Goal: Task Accomplishment & Management: Use online tool/utility

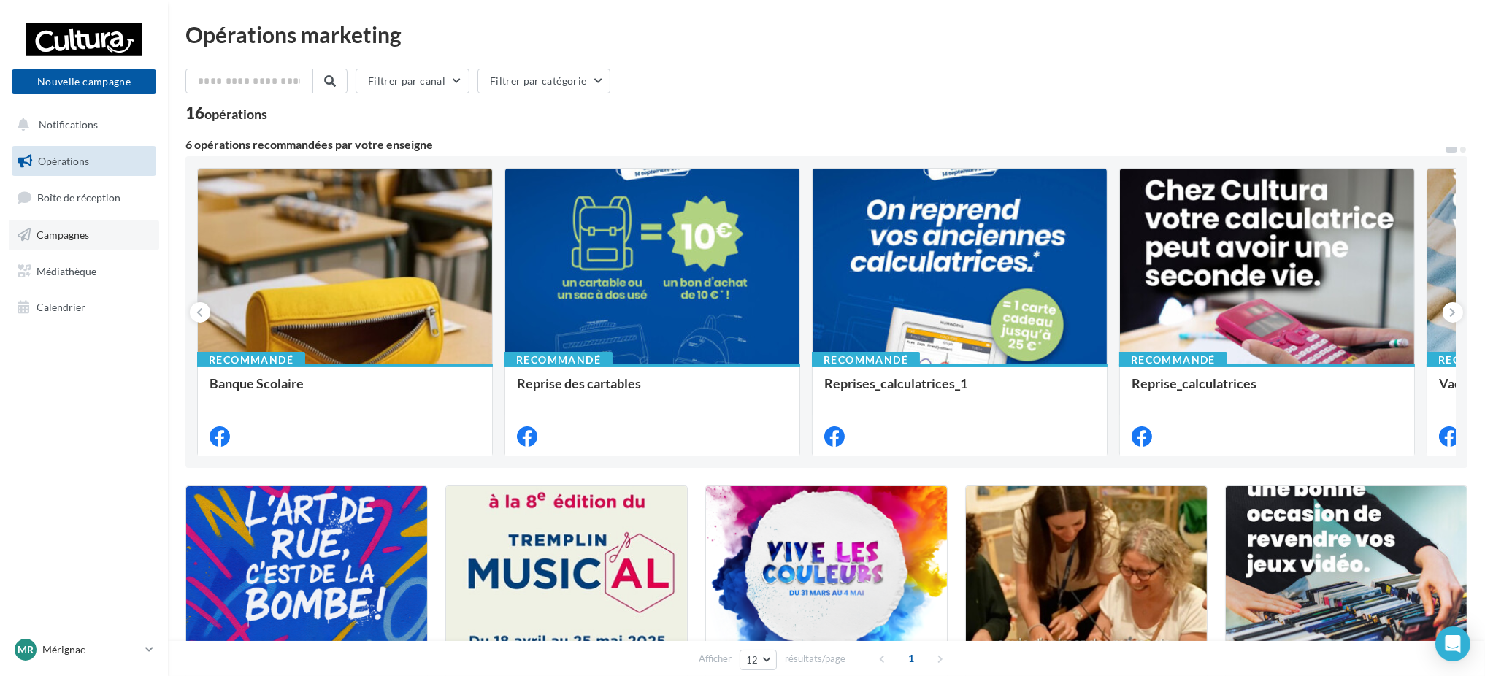
click at [83, 242] on link "Campagnes" at bounding box center [84, 235] width 150 height 31
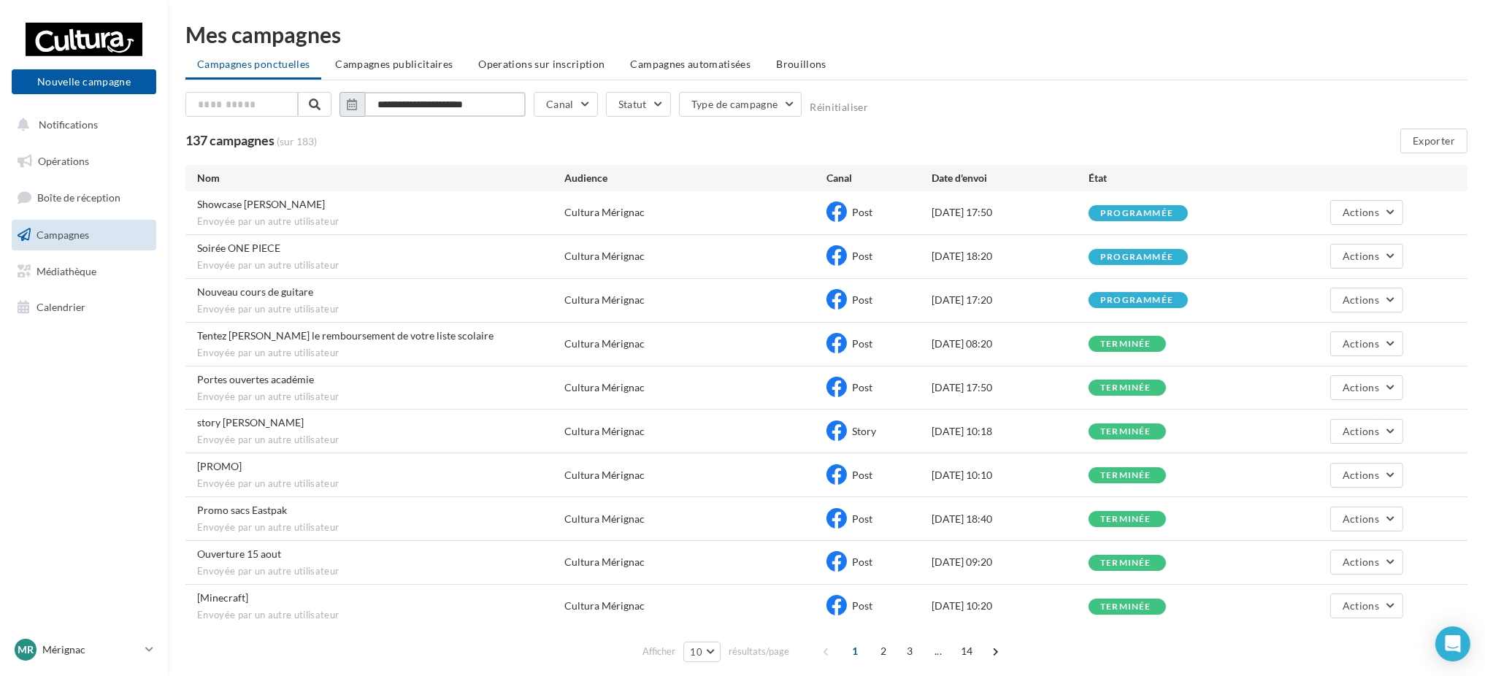
click at [418, 109] on input "**********" at bounding box center [444, 104] width 161 height 25
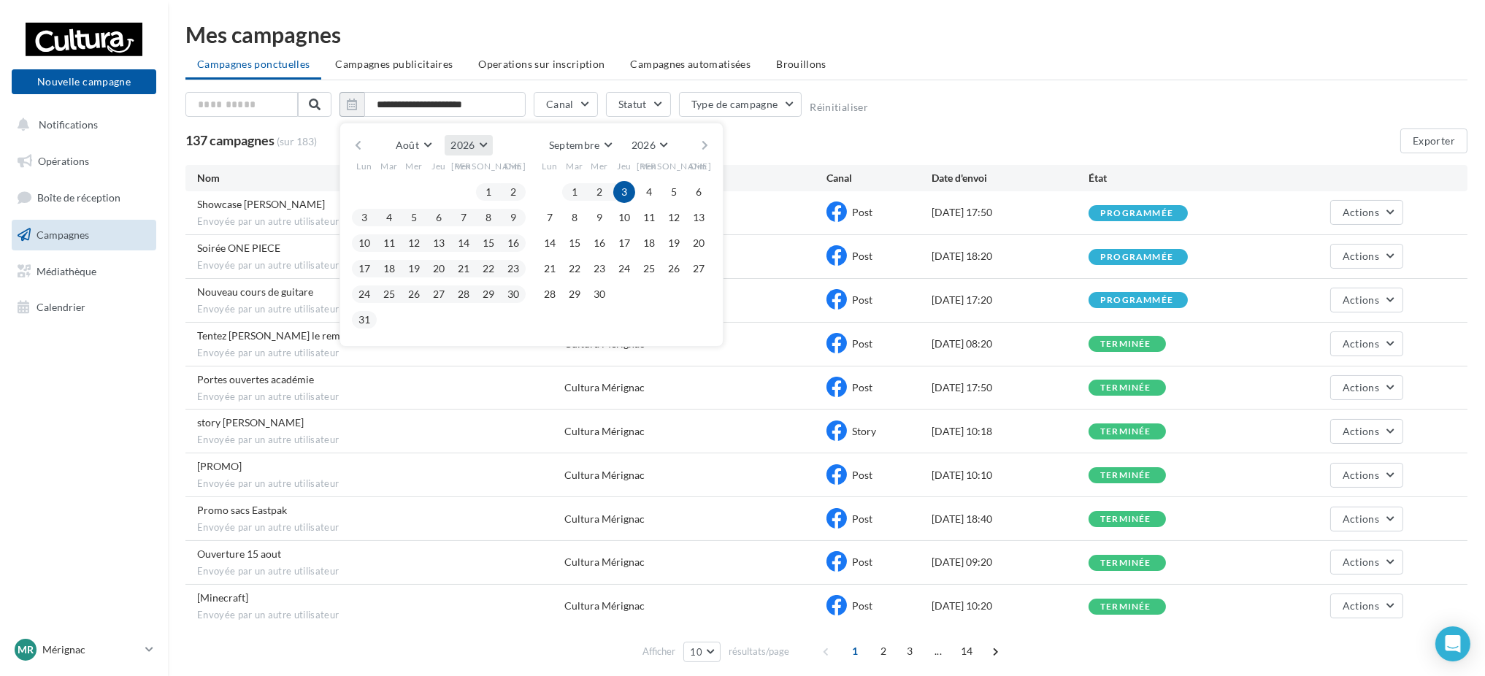
click at [471, 141] on span "2026" at bounding box center [463, 145] width 24 height 12
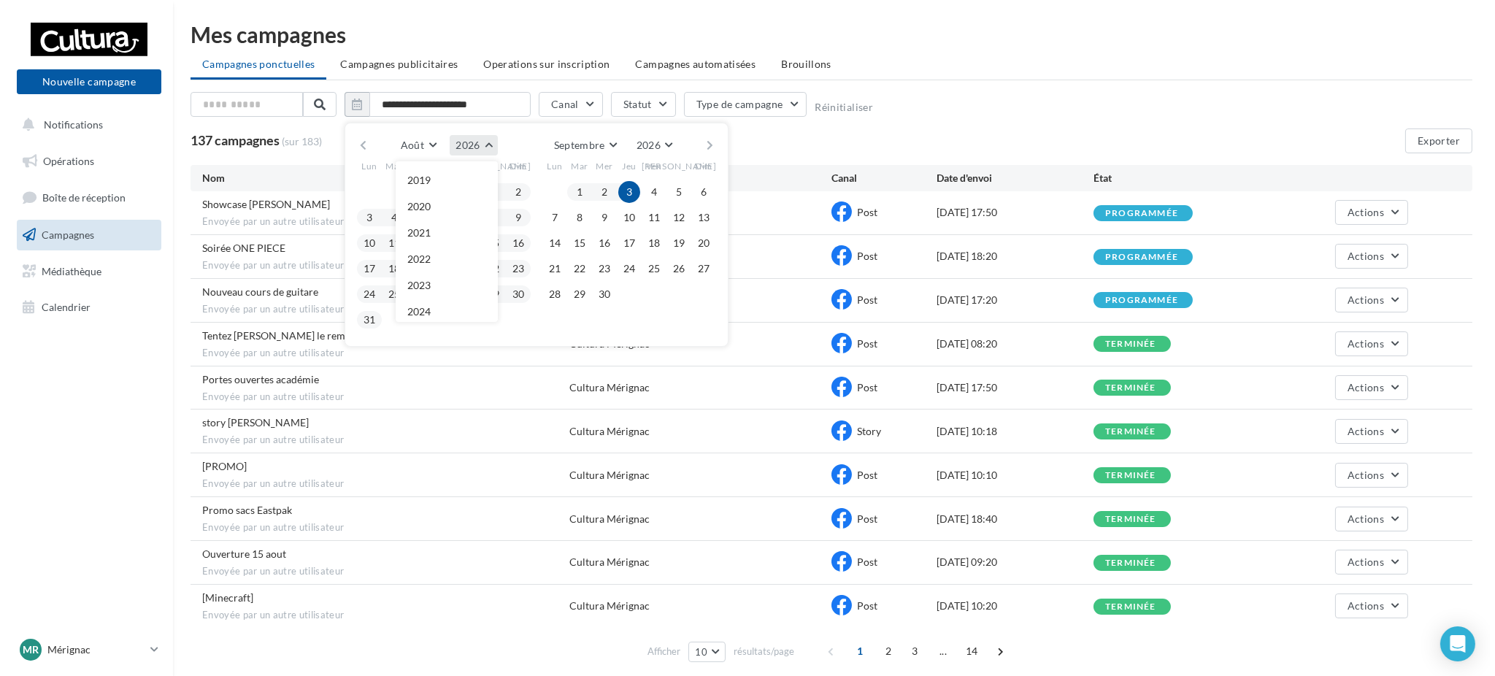
scroll to position [158, 0]
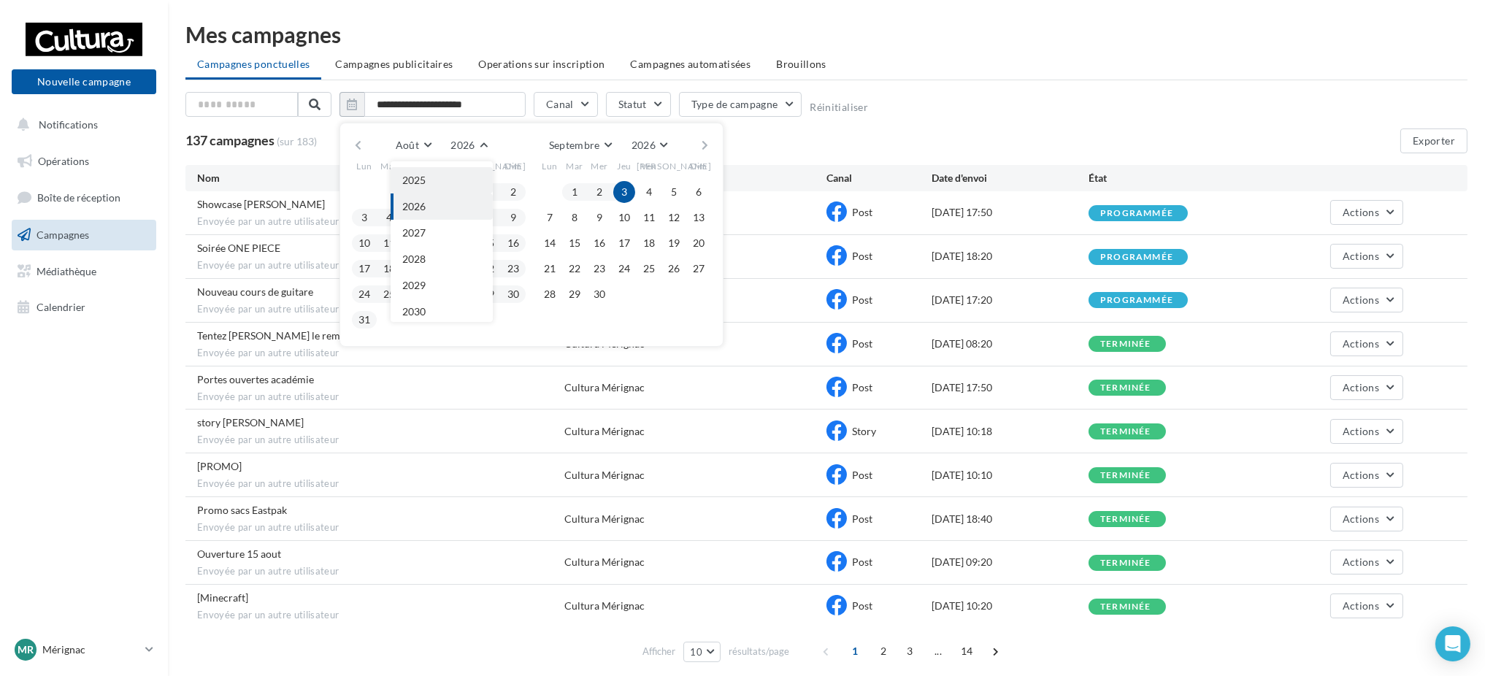
click at [456, 181] on button "2025" at bounding box center [442, 180] width 102 height 26
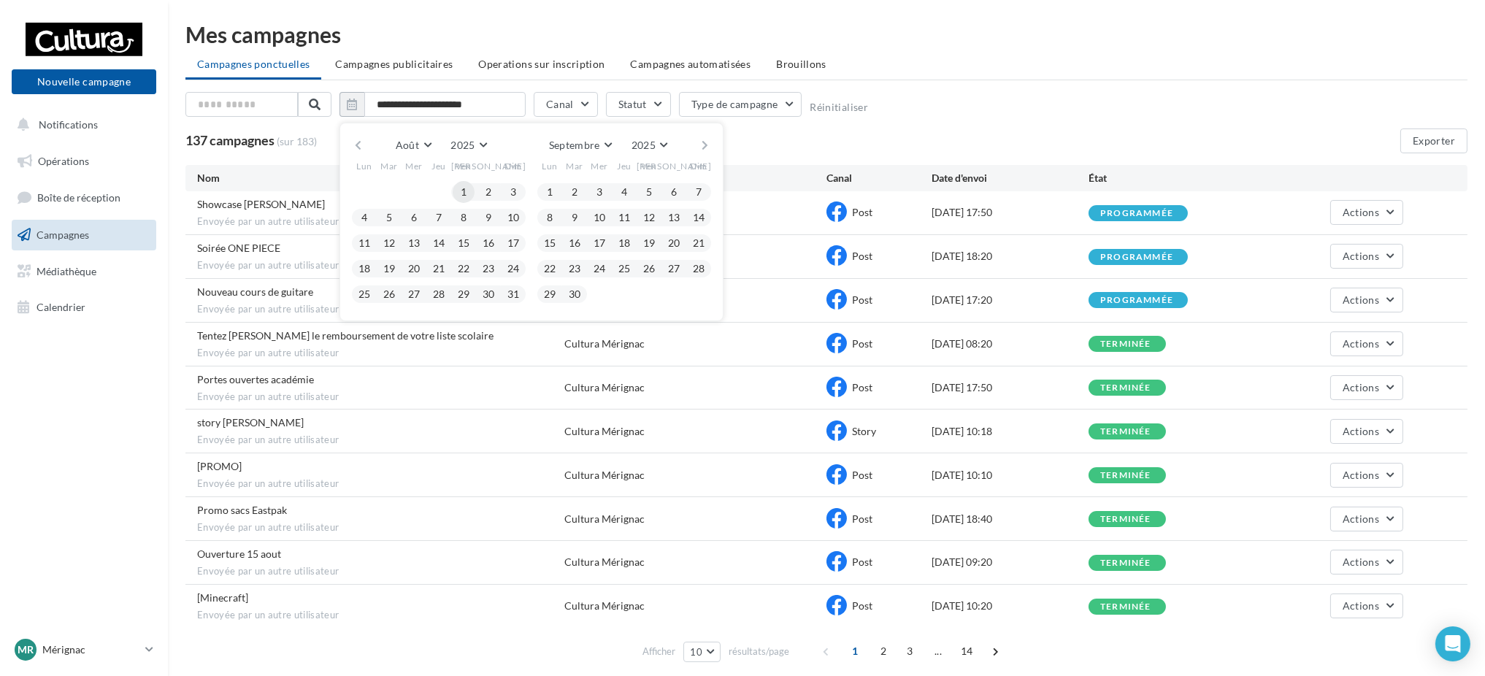
click at [469, 196] on button "1" at bounding box center [464, 192] width 22 height 22
click at [518, 290] on button "31" at bounding box center [513, 294] width 22 height 22
type input "**********"
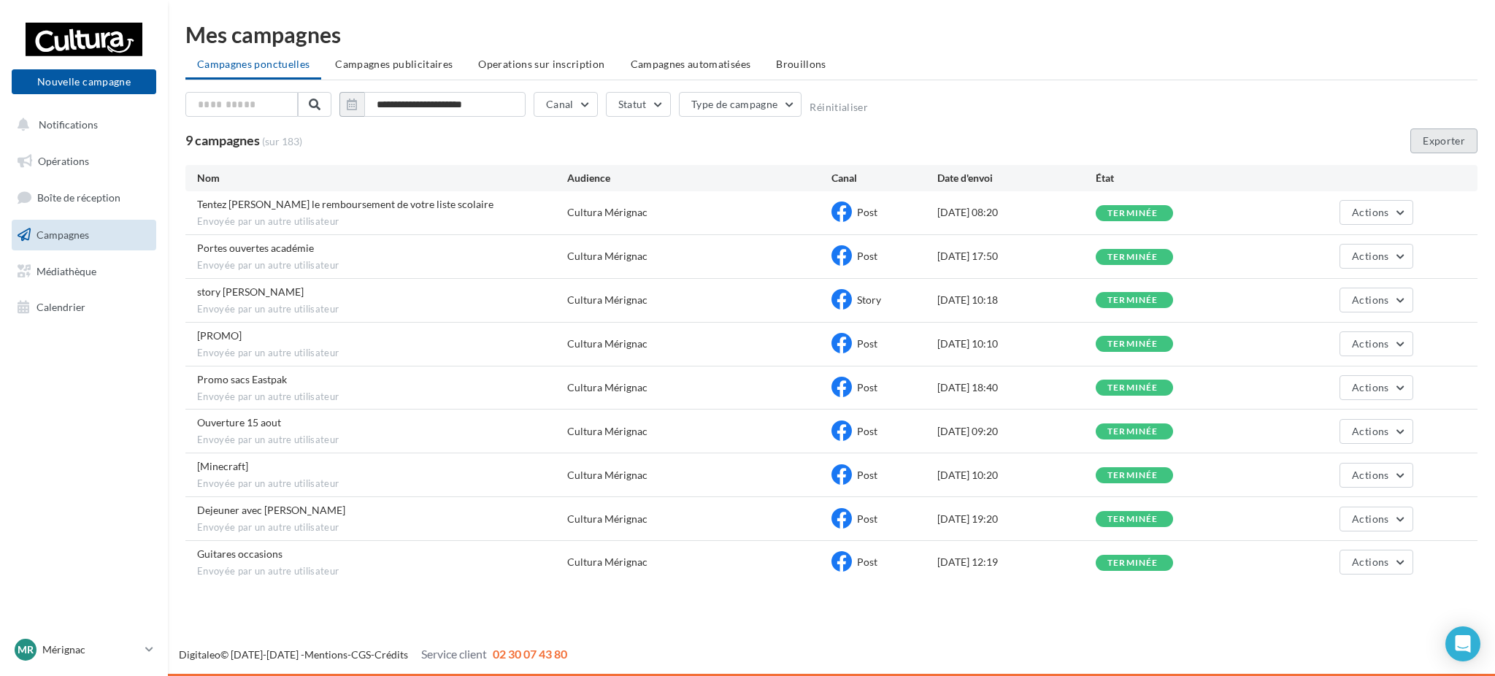
click at [1429, 139] on button "Exporter" at bounding box center [1444, 141] width 67 height 25
click at [74, 641] on div "Mr Mérignac y.millasseau2@cultura.fr" at bounding box center [77, 650] width 125 height 22
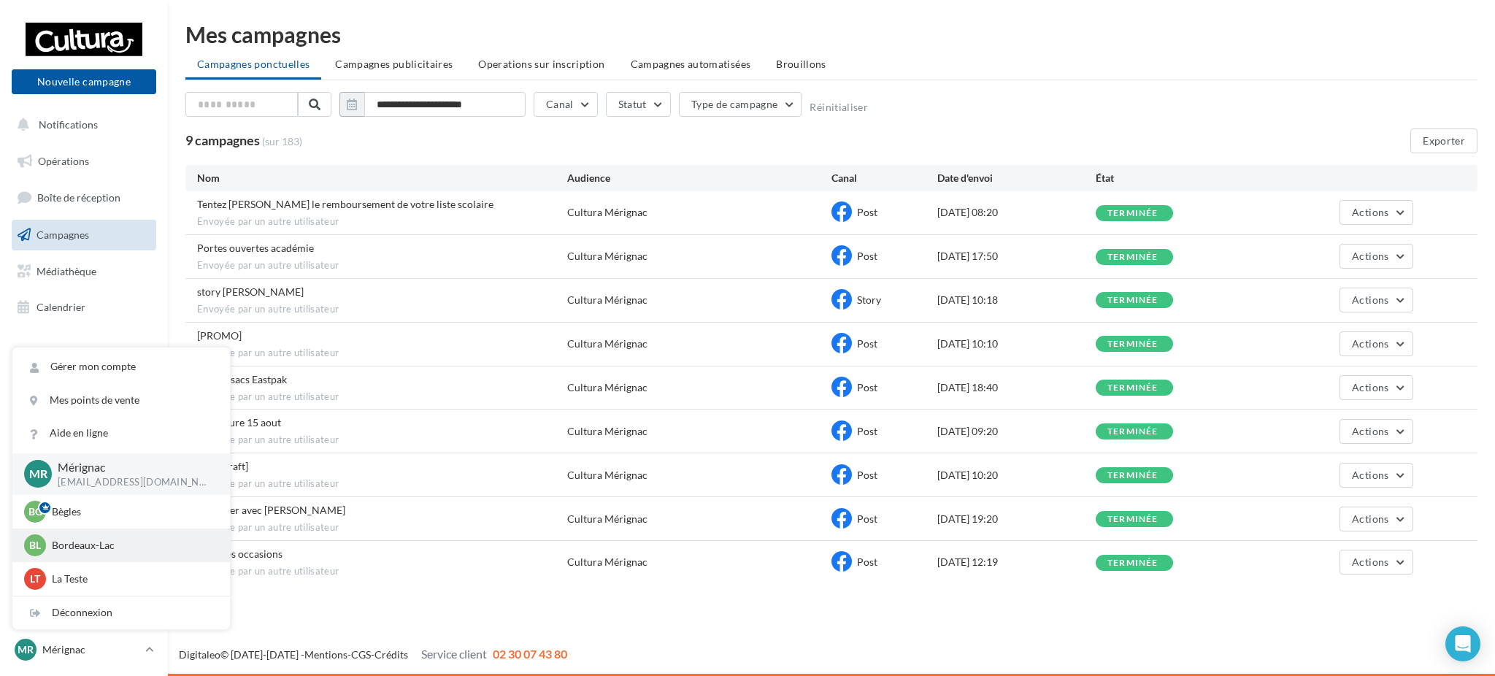
click at [83, 543] on p "Bordeaux-Lac" at bounding box center [132, 545] width 161 height 15
